Goal: Information Seeking & Learning: Learn about a topic

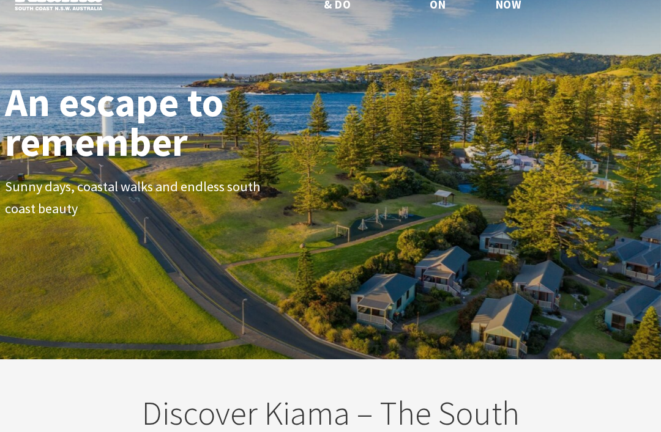
scroll to position [34, 0]
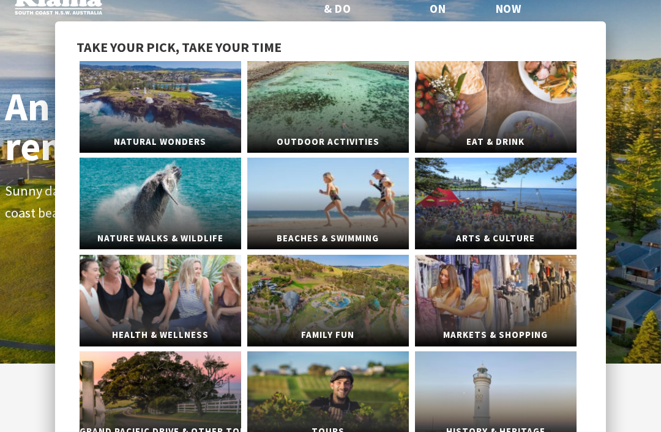
click at [131, 215] on link "Nature Walks & Wildlife" at bounding box center [160, 204] width 161 height 92
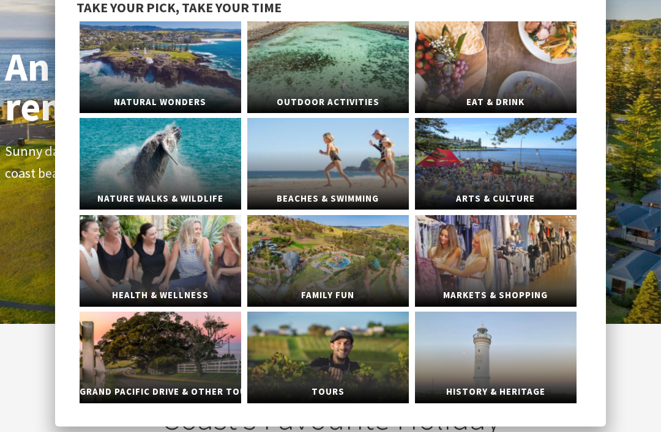
click at [290, 174] on link "Beaches & Swimming" at bounding box center [327, 164] width 161 height 92
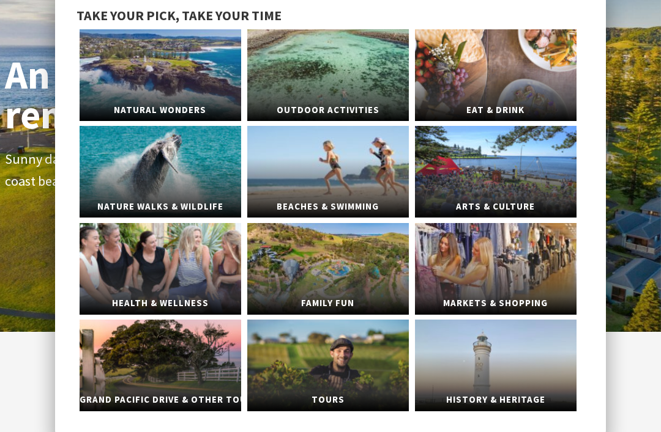
scroll to position [65, 0]
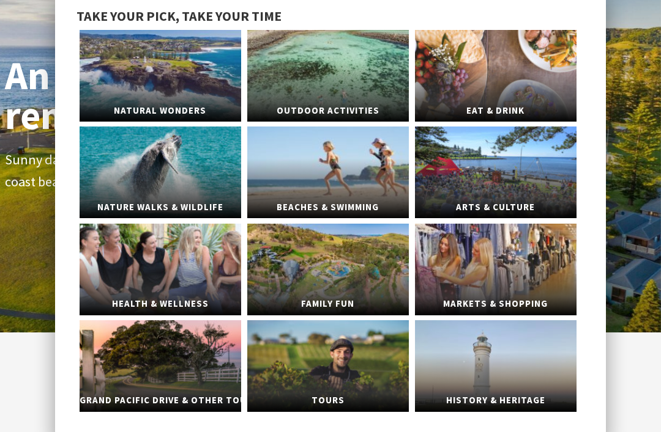
click at [294, 266] on link "Family Fun" at bounding box center [327, 270] width 161 height 92
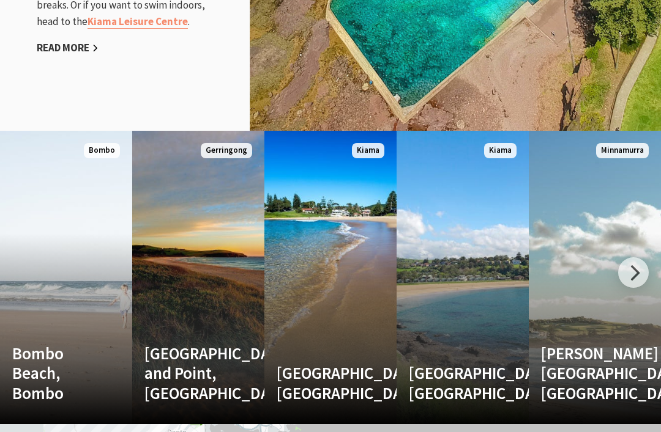
scroll to position [1496, 0]
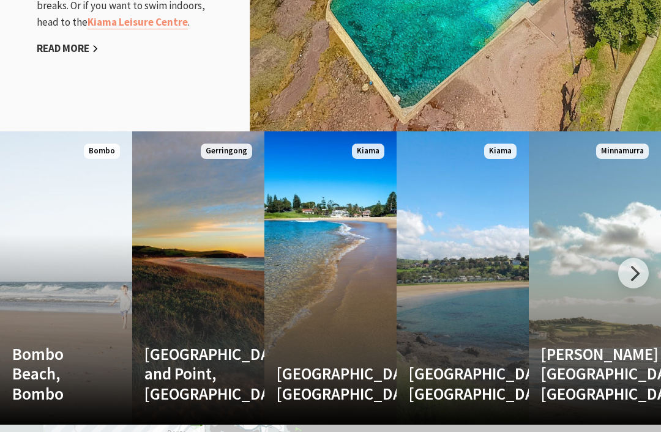
click at [622, 276] on div at bounding box center [633, 273] width 31 height 31
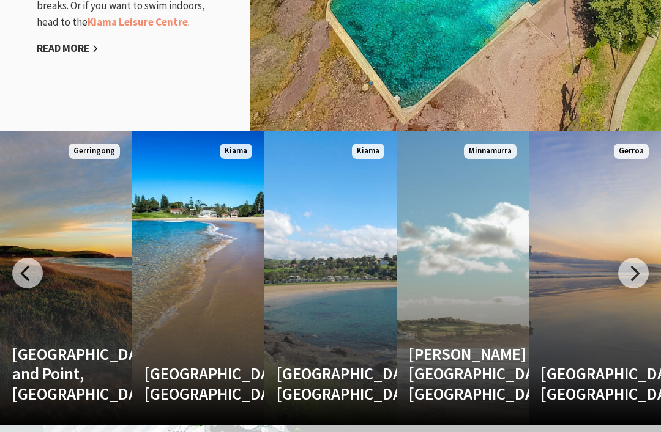
click at [634, 272] on div at bounding box center [633, 273] width 31 height 31
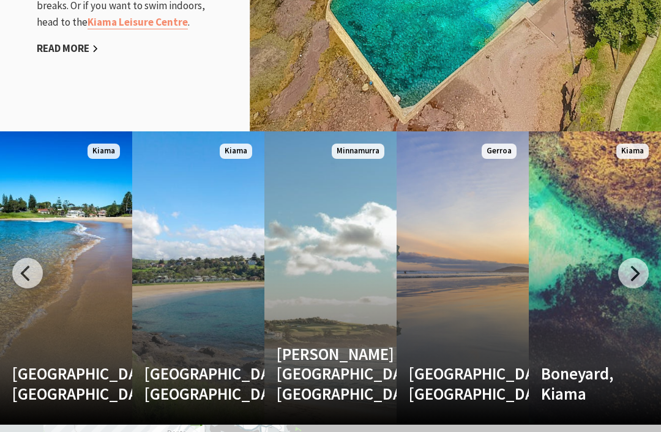
click at [637, 273] on div at bounding box center [633, 273] width 31 height 31
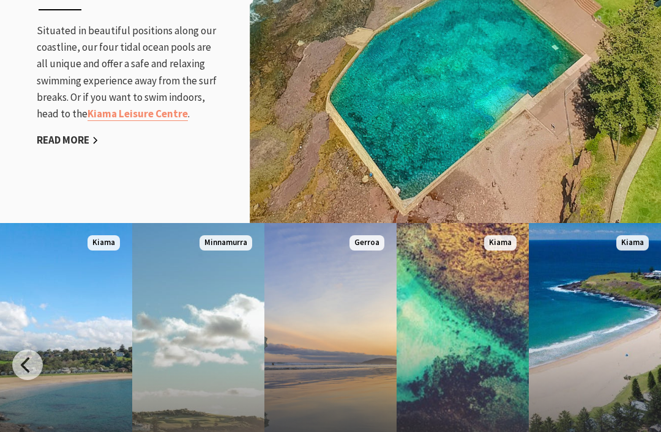
scroll to position [1315, 0]
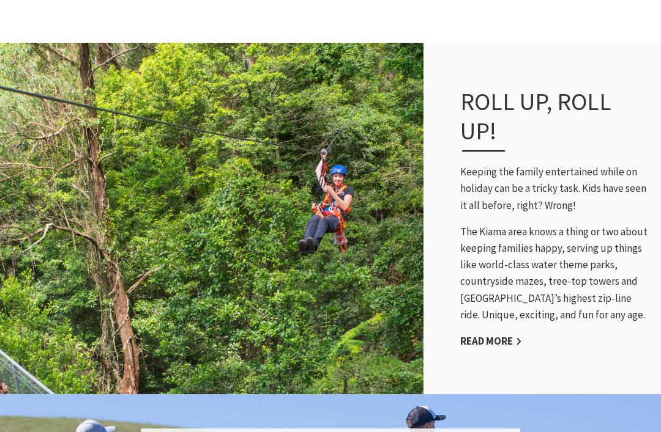
scroll to position [818, 0]
click at [487, 342] on link "Read More" at bounding box center [491, 342] width 62 height 14
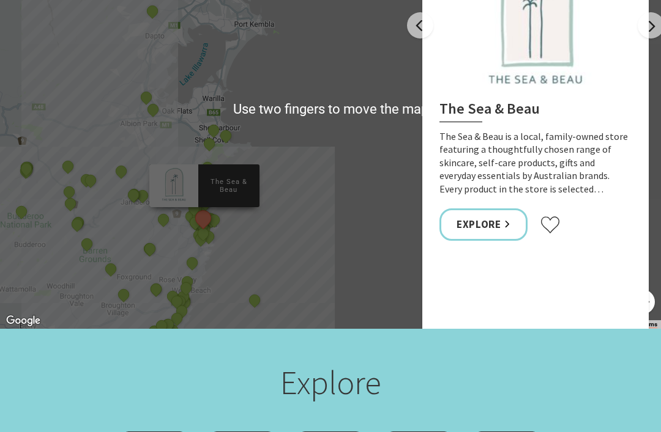
scroll to position [699, 0]
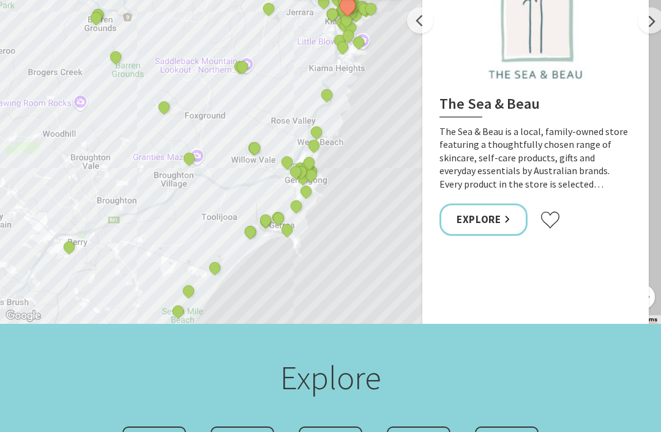
click at [251, 146] on button "See detail about Candle and Diffuser Workshop" at bounding box center [254, 148] width 16 height 16
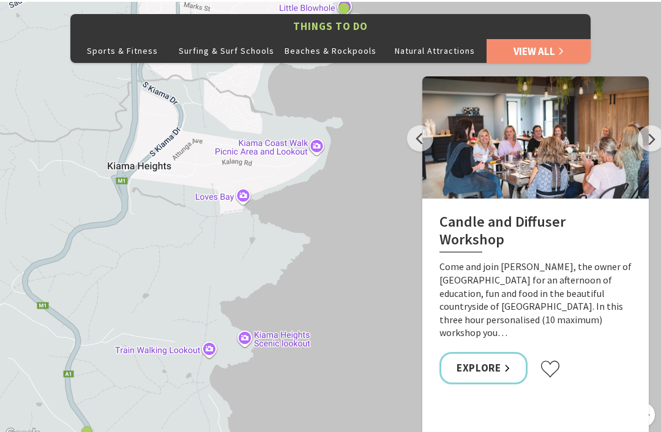
scroll to position [581, 0]
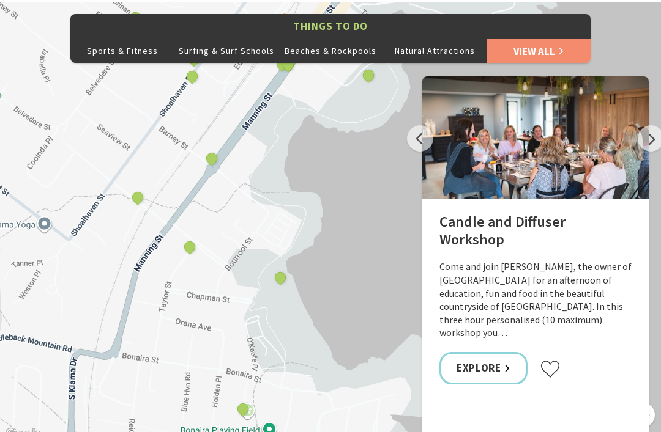
click at [277, 278] on button "See detail about Kendalls Beach, Kiama" at bounding box center [280, 278] width 16 height 16
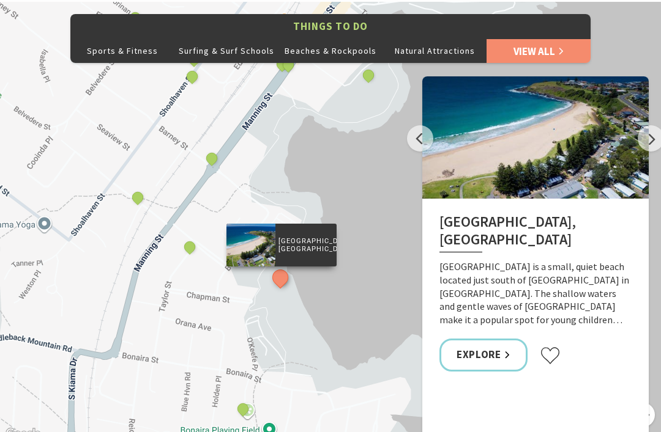
click at [191, 243] on button "See detail about Fern Street Gallery" at bounding box center [190, 247] width 16 height 16
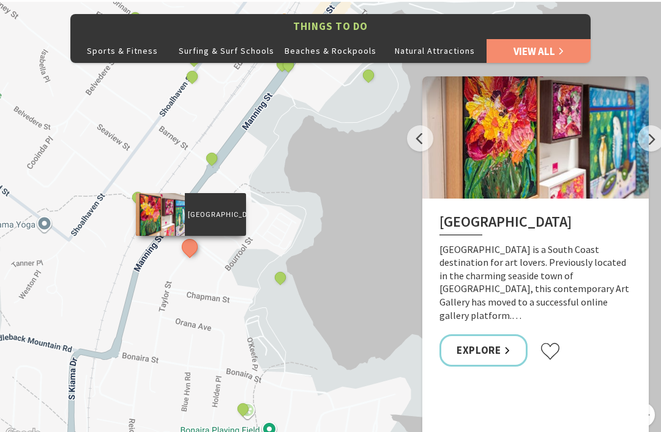
click at [243, 406] on button "See detail about Bonaira Native Gardens, Kiama" at bounding box center [243, 409] width 16 height 16
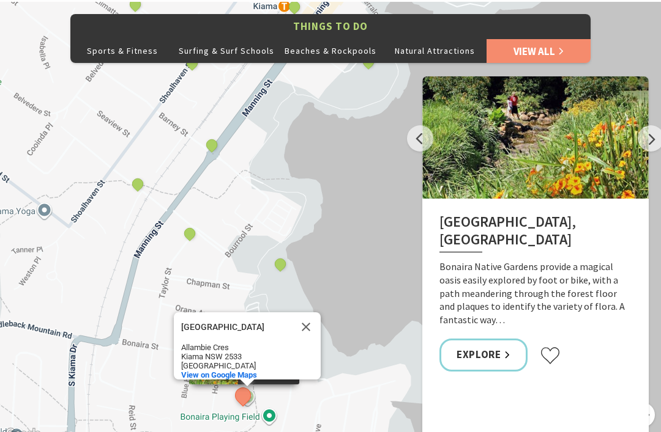
click at [211, 146] on button "See detail about Surf Beach, Kiama" at bounding box center [212, 145] width 16 height 16
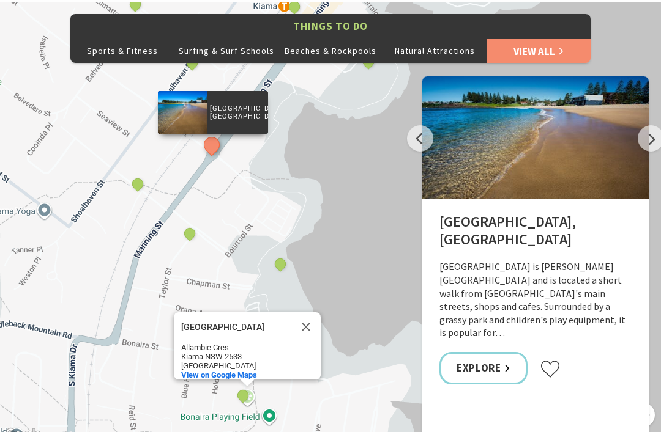
click at [143, 180] on button "See detail about Kerry Bruce Art" at bounding box center [138, 184] width 16 height 16
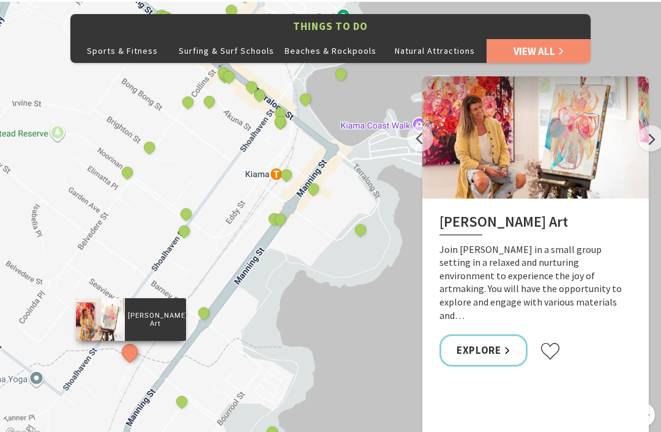
click at [183, 231] on button "See detail about Kiama Bowling & Recreation Club" at bounding box center [184, 231] width 16 height 16
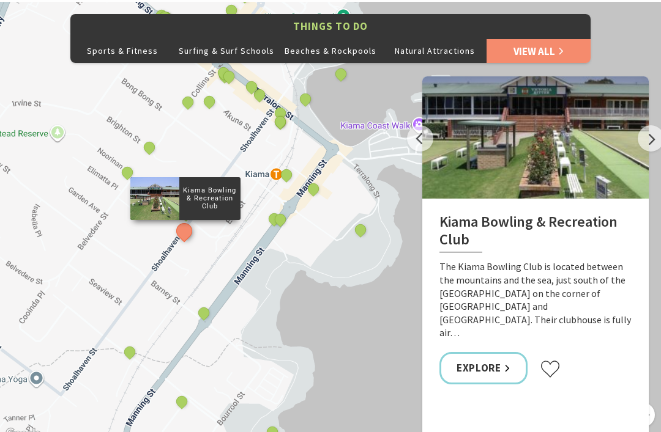
click at [359, 224] on button "See detail about Kiama Rugby Football Club Inc." at bounding box center [360, 230] width 16 height 16
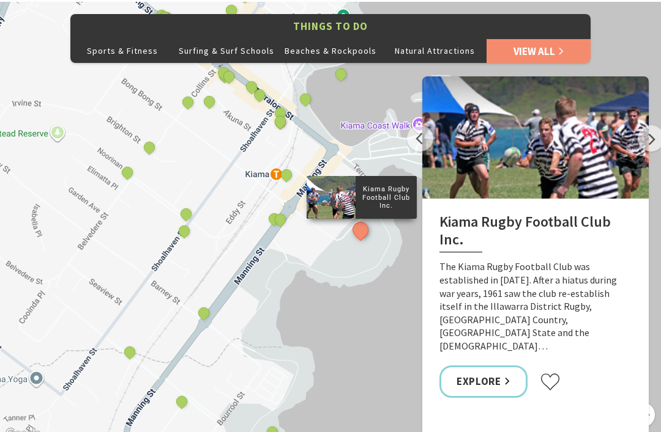
click at [283, 217] on button "See detail about Synergy Beauty Therapy" at bounding box center [280, 220] width 16 height 16
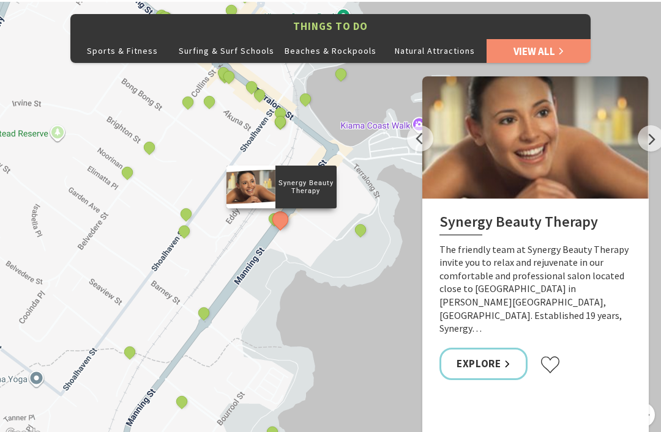
click at [190, 209] on button "See detail about Continental Ocean Pool" at bounding box center [186, 214] width 16 height 16
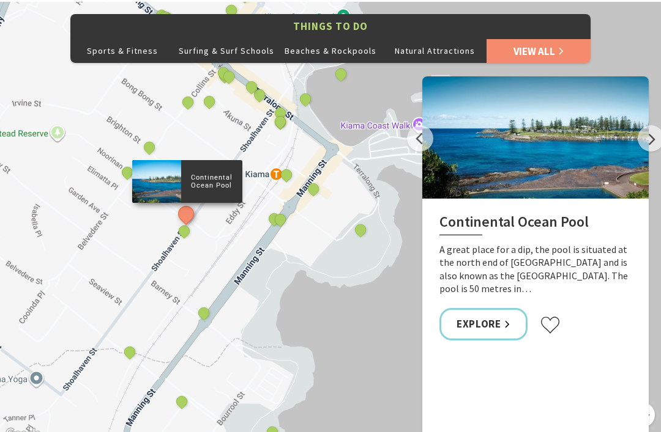
click at [491, 321] on link "Explore" at bounding box center [483, 324] width 88 height 32
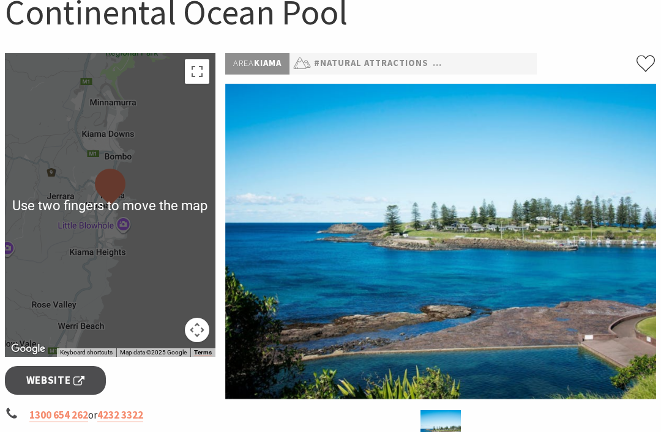
scroll to position [140, 0]
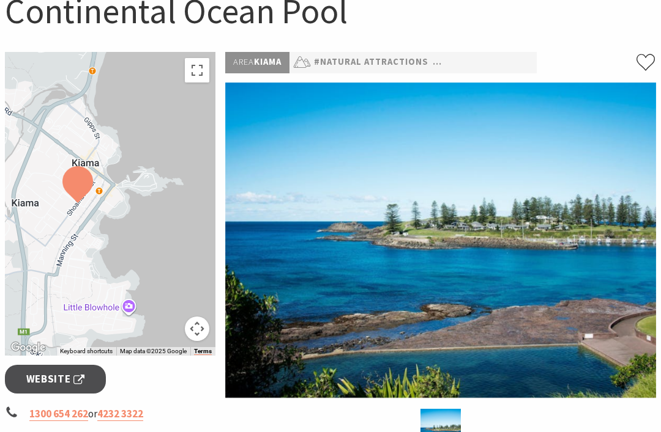
click at [590, 263] on img at bounding box center [440, 241] width 431 height 316
click at [30, 385] on span "Website" at bounding box center [55, 379] width 59 height 17
